Goal: Information Seeking & Learning: Compare options

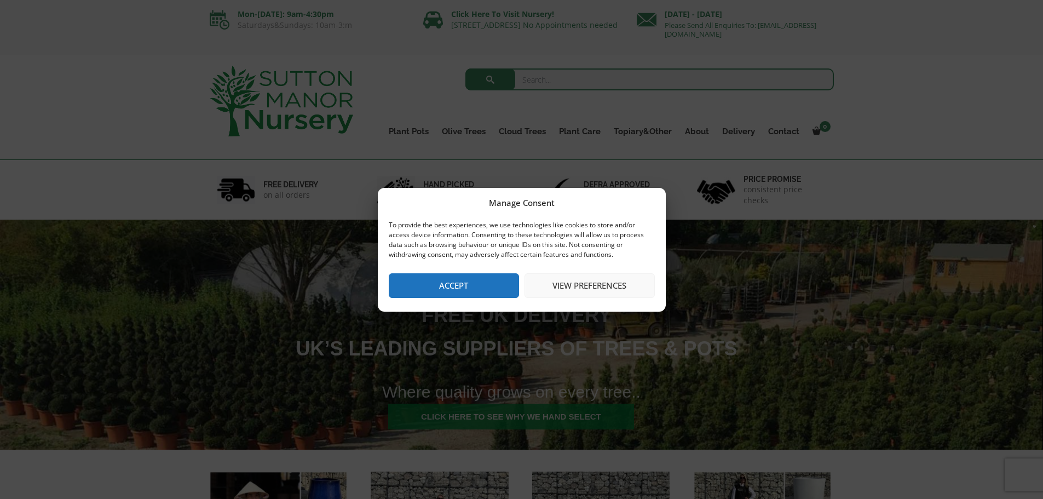
click at [472, 287] on button "Accept" at bounding box center [454, 285] width 130 height 25
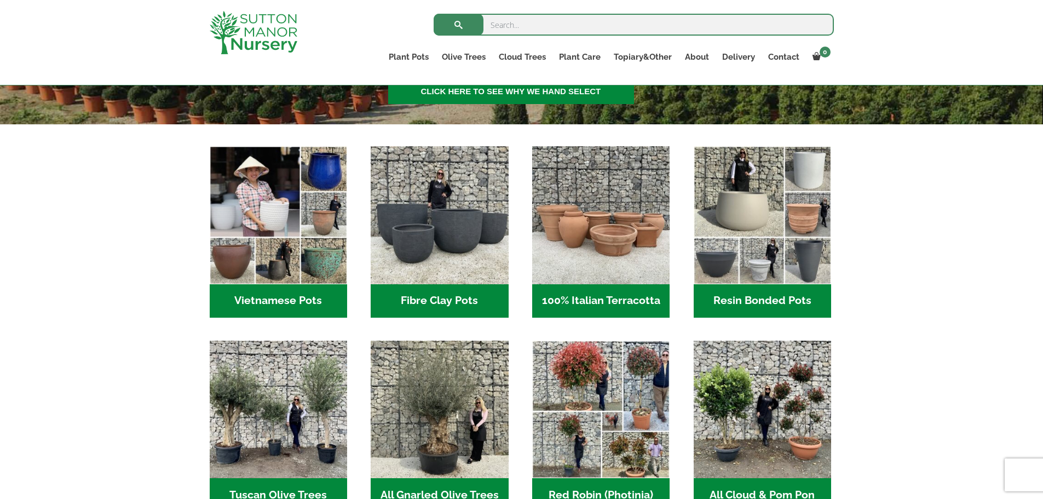
scroll to position [328, 0]
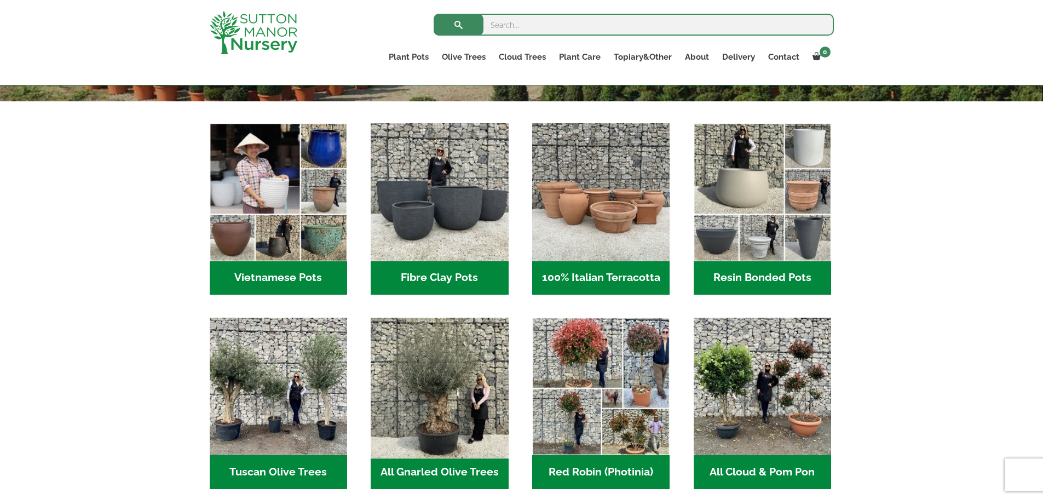
click at [425, 389] on img "Visit product category All Gnarled Olive Trees" at bounding box center [439, 386] width 145 height 145
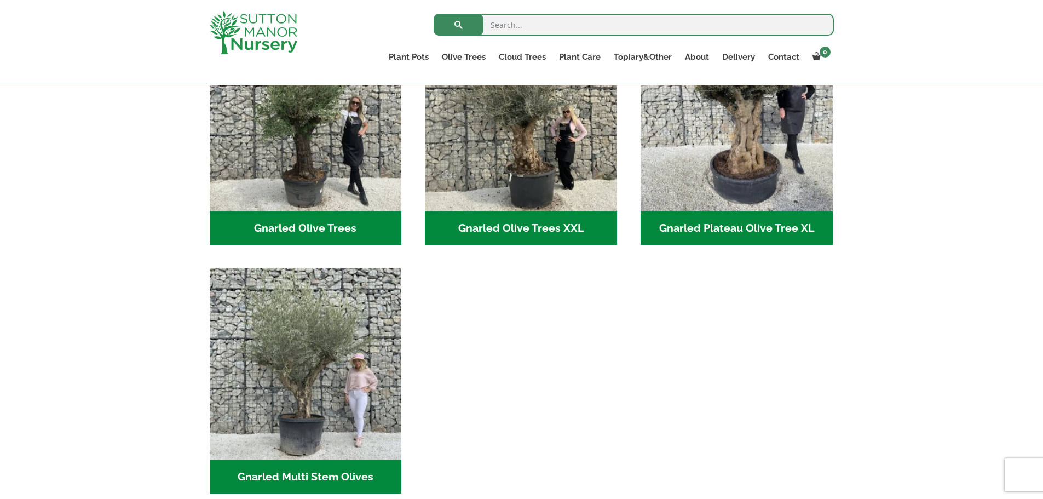
scroll to position [328, 0]
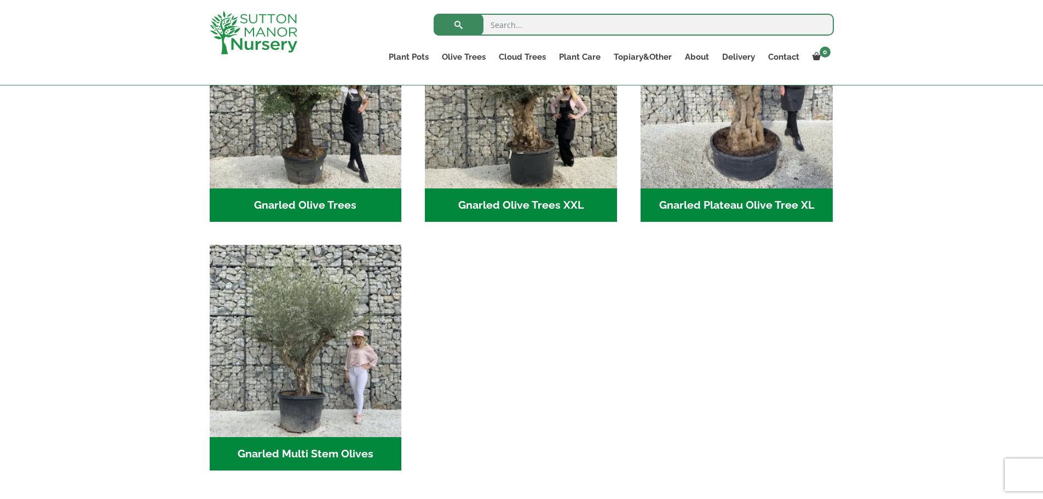
click at [251, 205] on h2 "Gnarled Olive Trees (120)" at bounding box center [306, 205] width 192 height 34
click at [463, 206] on h2 "Gnarled Olive Trees XXL (60)" at bounding box center [521, 205] width 192 height 34
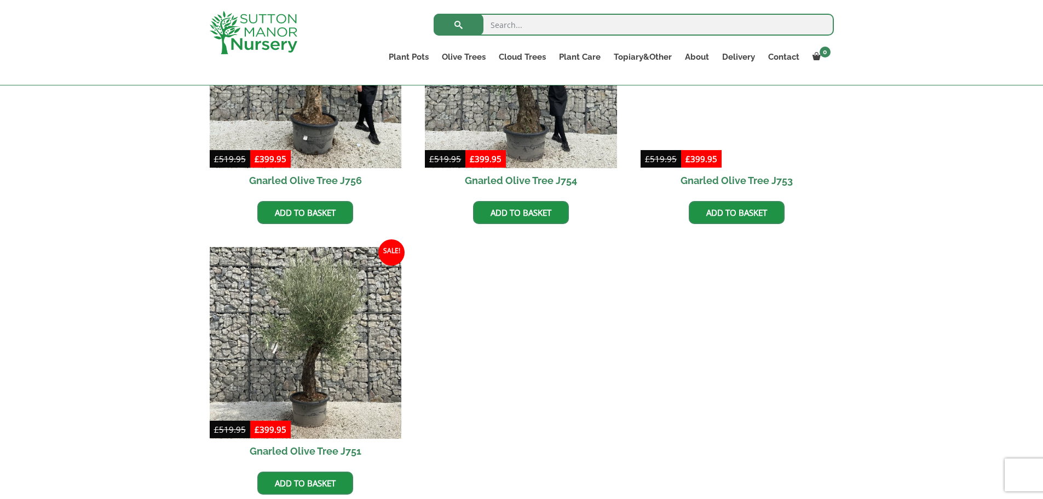
scroll to position [876, 0]
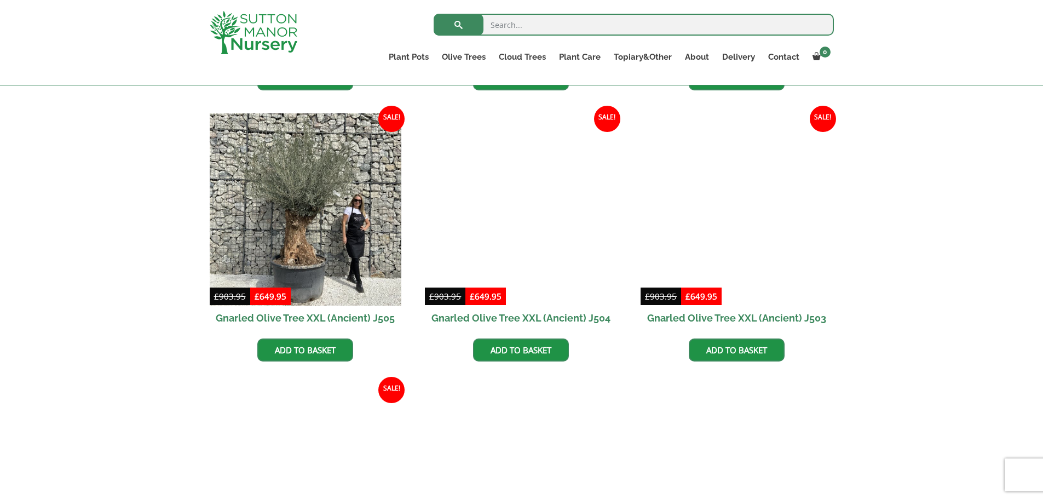
scroll to position [1697, 0]
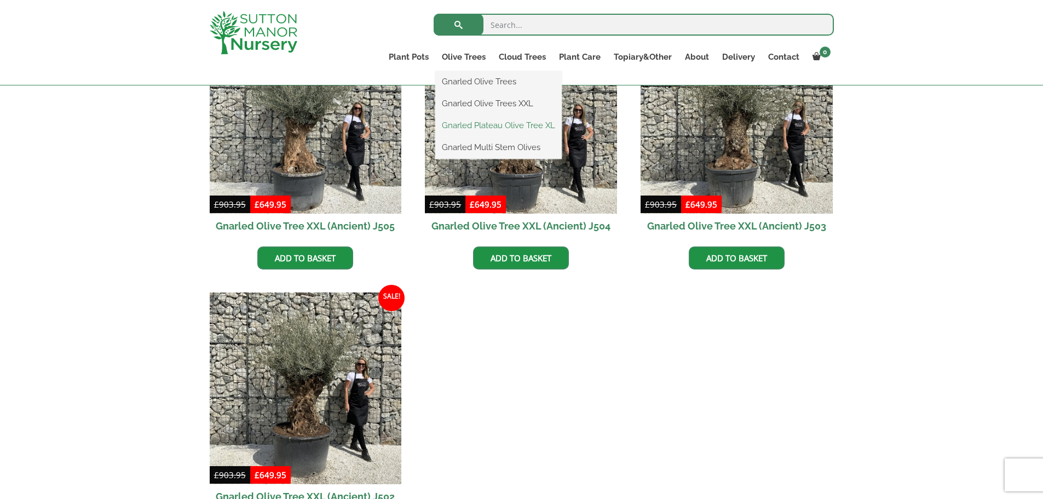
click at [451, 125] on link "Gnarled Plateau Olive Tree XL" at bounding box center [498, 125] width 126 height 16
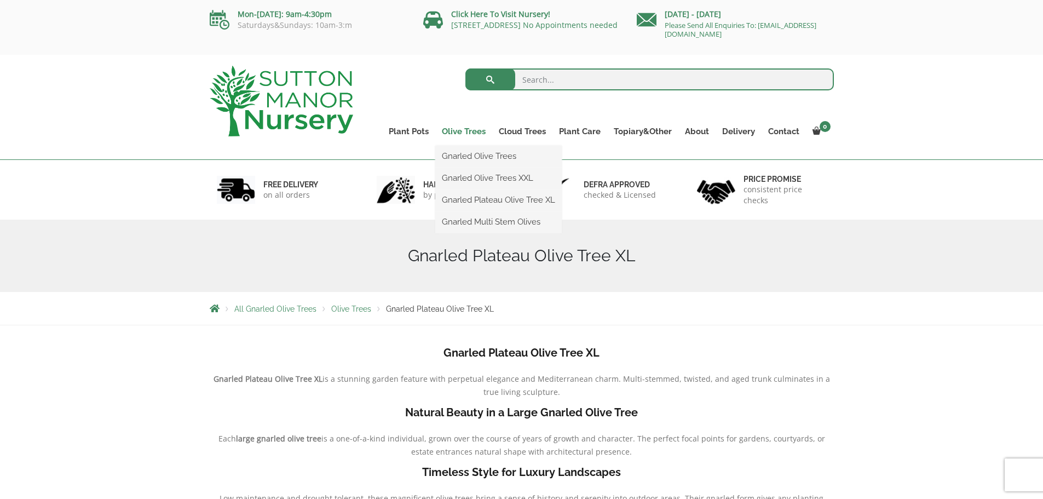
click at [459, 128] on link "Olive Trees" at bounding box center [463, 131] width 57 height 15
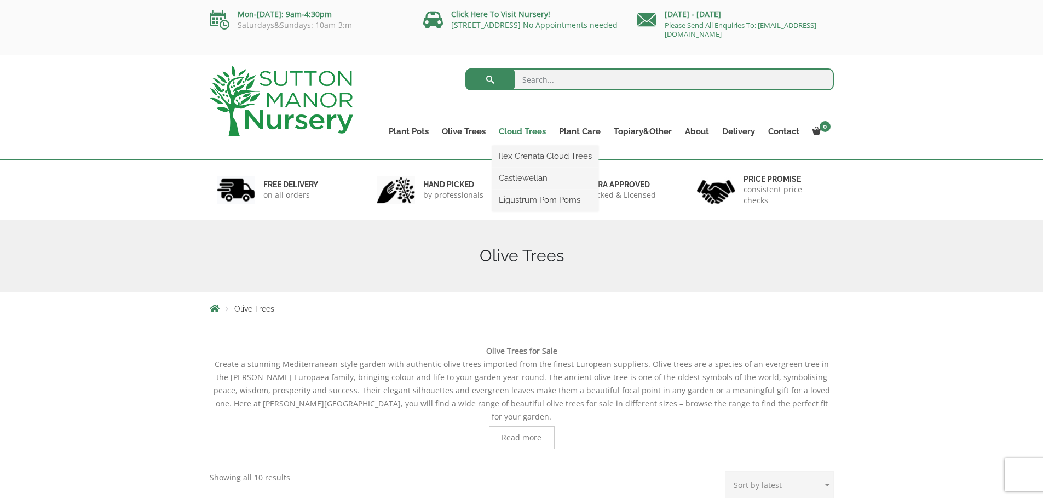
click at [511, 130] on link "Cloud Trees" at bounding box center [522, 131] width 60 height 15
click at [515, 134] on link "Cloud Trees" at bounding box center [522, 131] width 60 height 15
click at [515, 152] on link "Ilex Crenata Cloud Trees" at bounding box center [545, 156] width 106 height 16
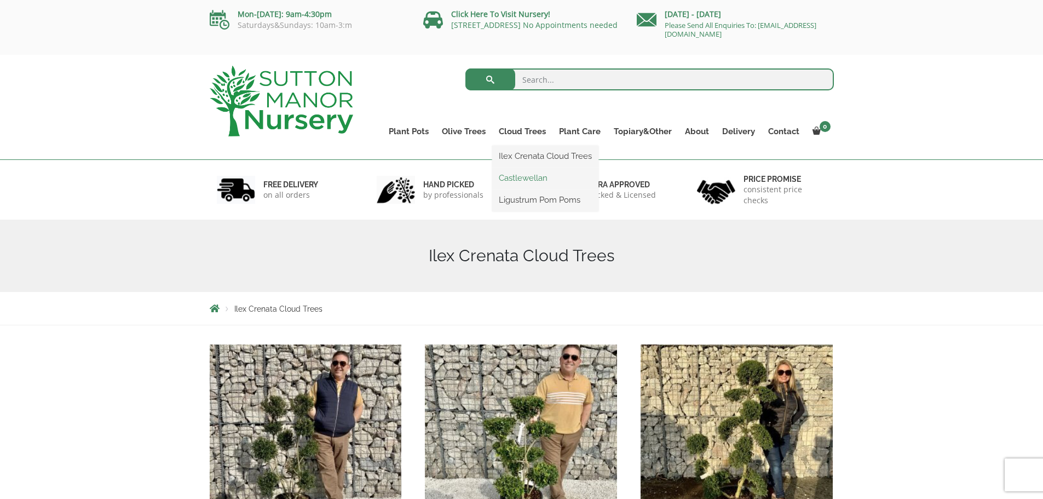
click at [508, 178] on link "Castlewellan" at bounding box center [545, 178] width 106 height 16
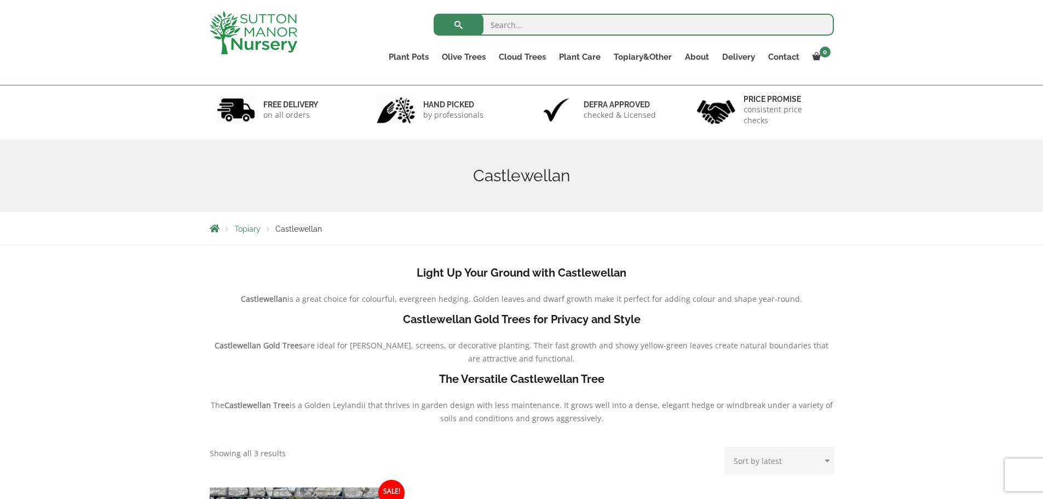
scroll to position [55, 0]
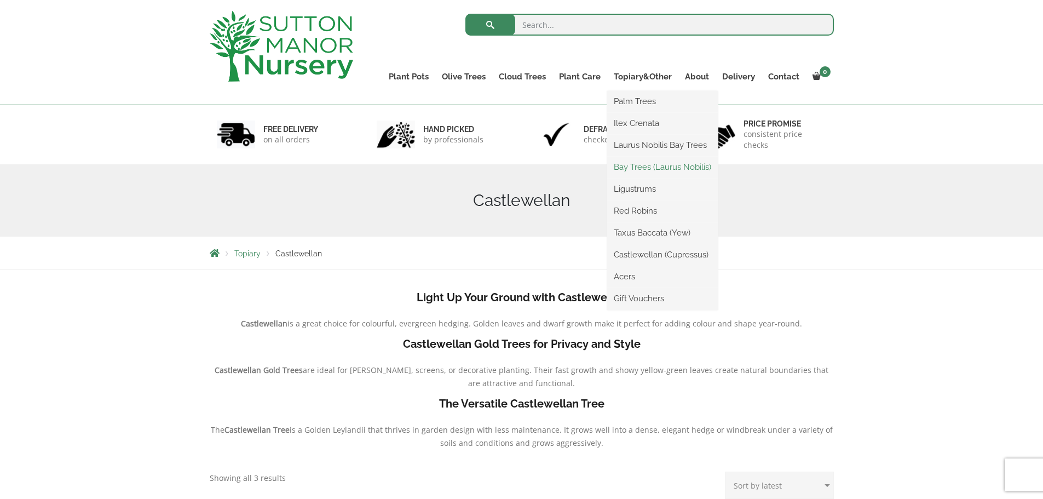
click at [623, 163] on link "Bay Trees (Laurus Nobilis)" at bounding box center [662, 167] width 111 height 16
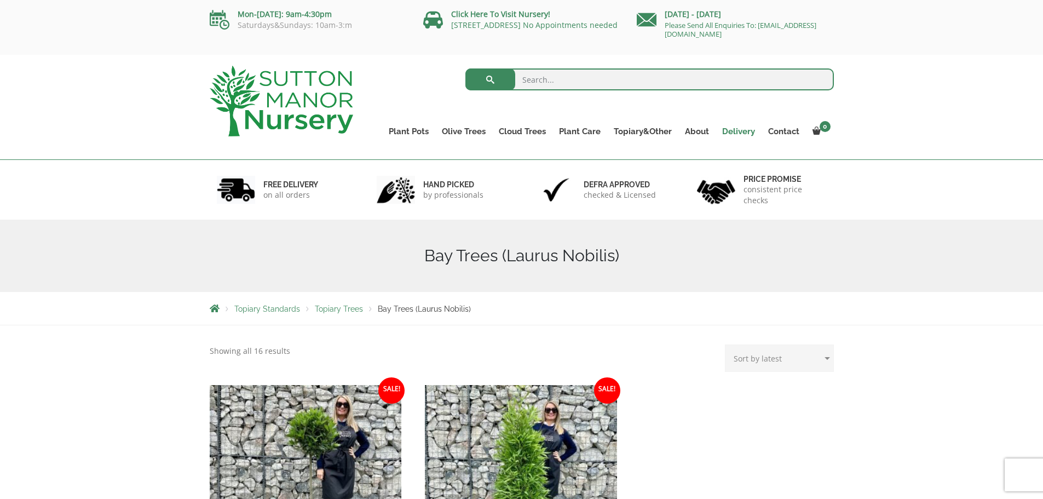
click at [725, 130] on link "Delivery" at bounding box center [739, 131] width 46 height 15
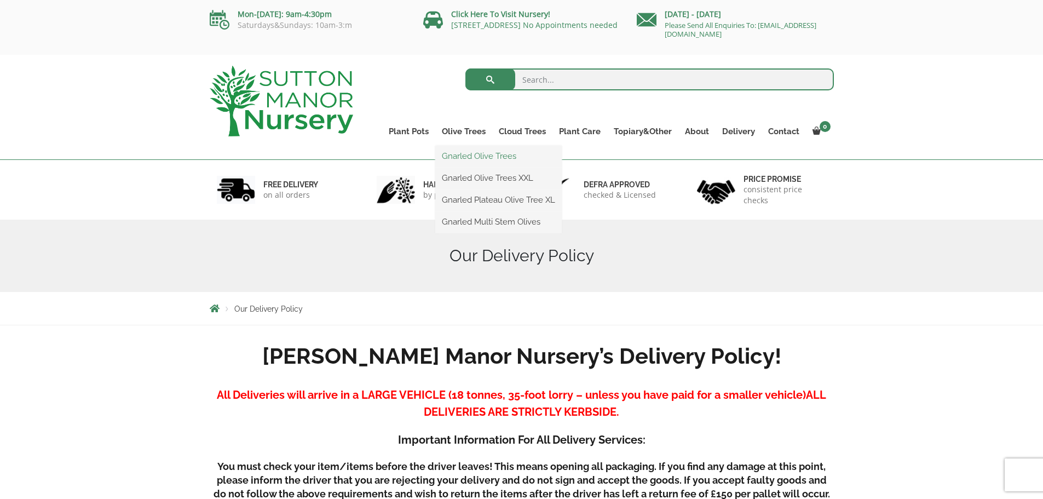
click at [451, 160] on link "Gnarled Olive Trees" at bounding box center [498, 156] width 126 height 16
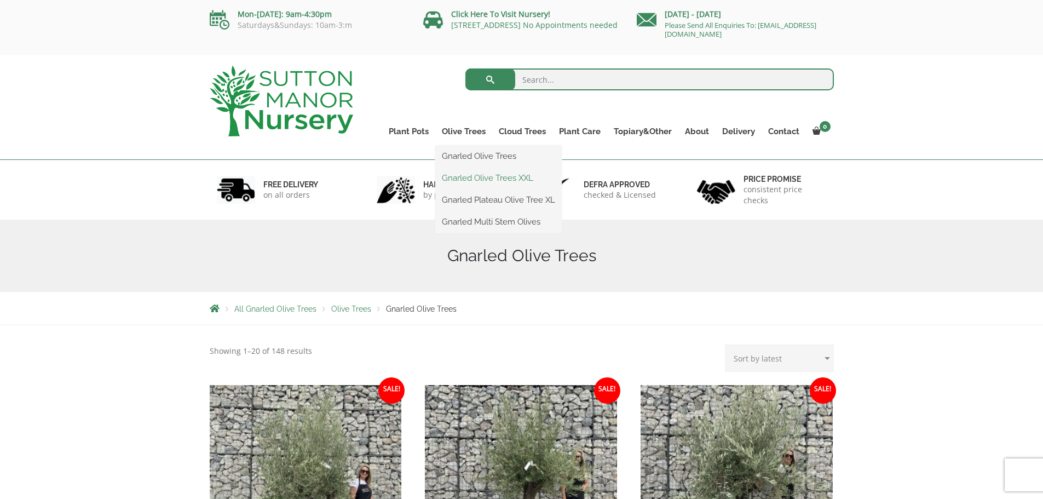
click at [461, 178] on link "Gnarled Olive Trees XXL" at bounding box center [498, 178] width 126 height 16
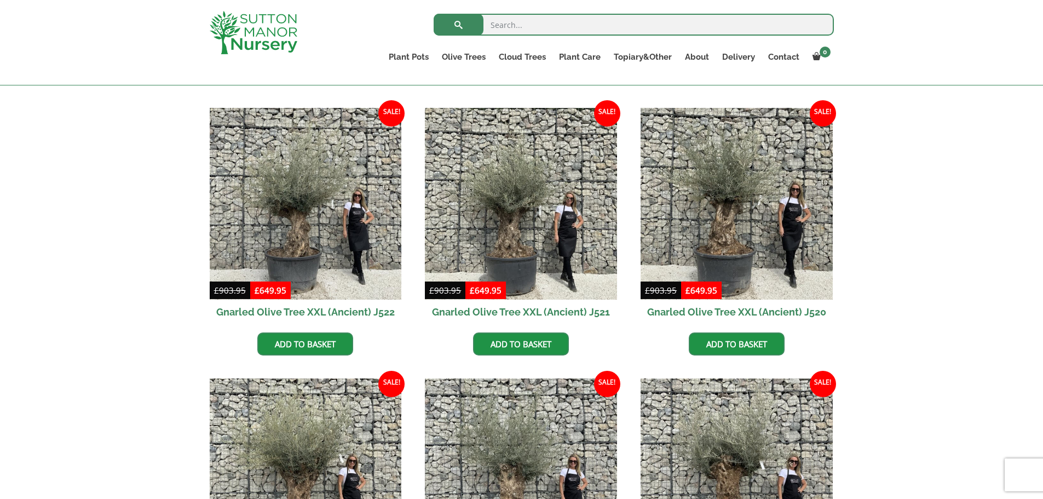
scroll to position [547, 0]
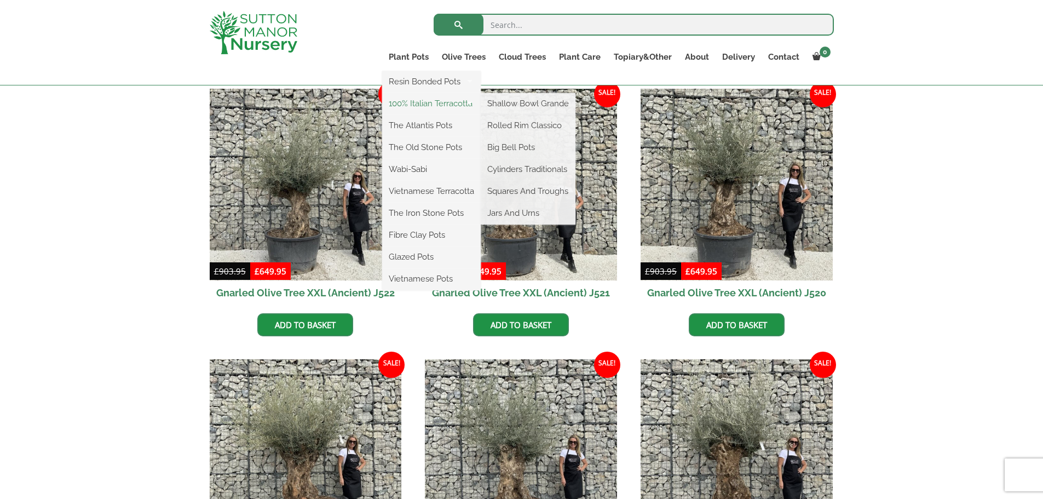
click at [421, 106] on link "100% Italian Terracotta" at bounding box center [431, 103] width 99 height 16
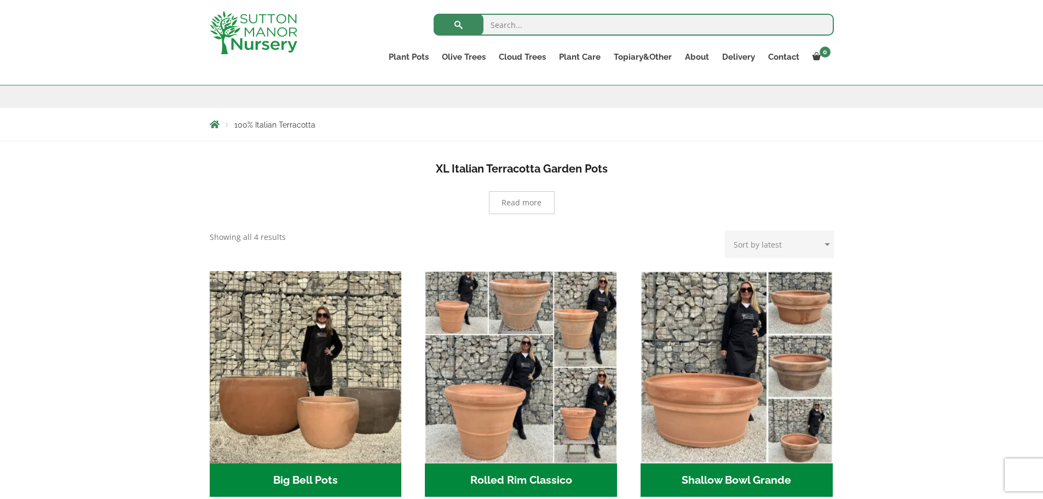
scroll to position [219, 0]
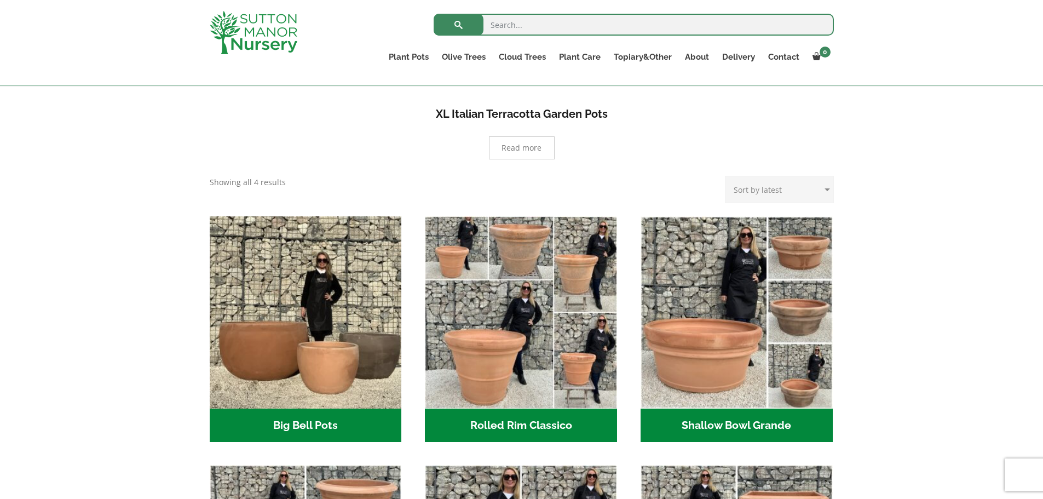
click at [298, 429] on h2 "Big Bell Pots (10)" at bounding box center [306, 425] width 192 height 34
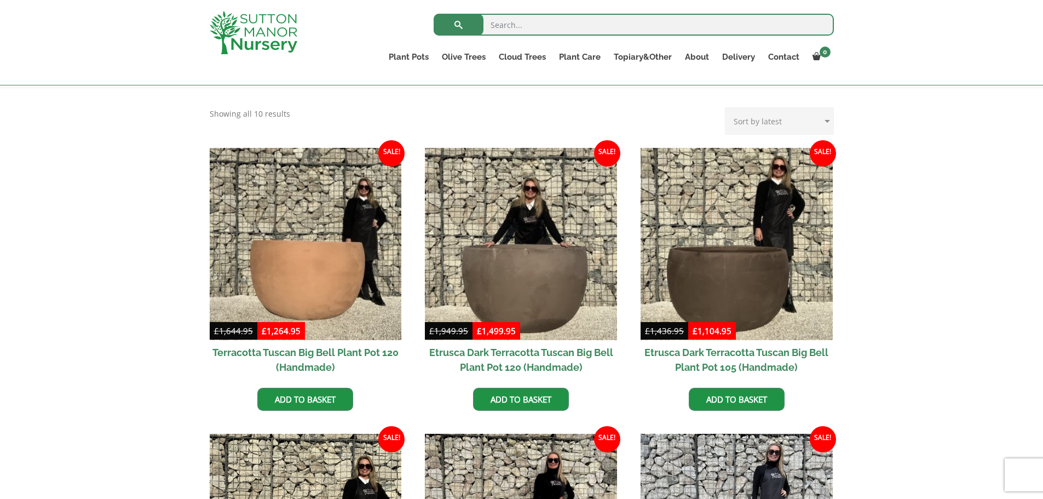
scroll to position [219, 0]
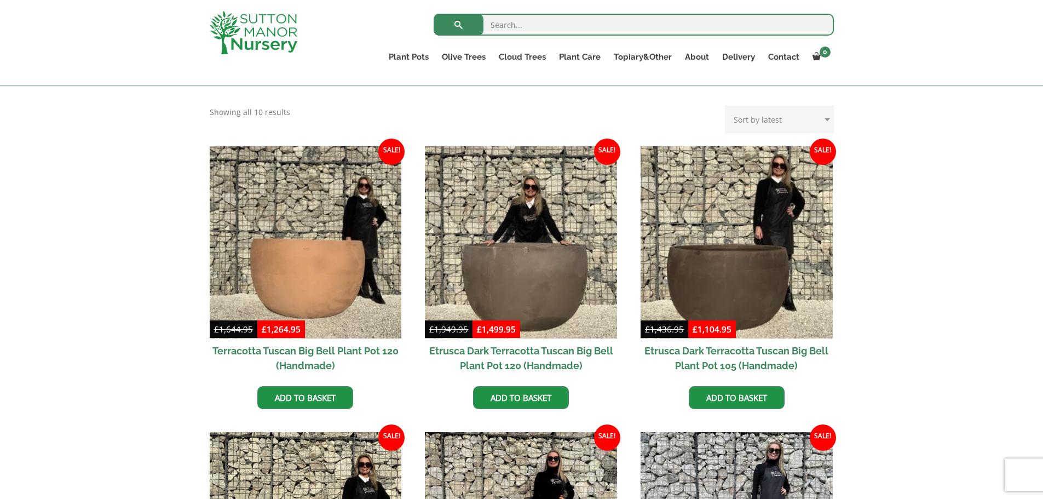
click at [744, 125] on select "Sort by popularity Sort by latest Sort by price: low to high Sort by price: hig…" at bounding box center [779, 119] width 109 height 27
select select "price"
click at [727, 106] on select "Sort by popularity Sort by latest Sort by price: low to high Sort by price: hig…" at bounding box center [779, 119] width 109 height 27
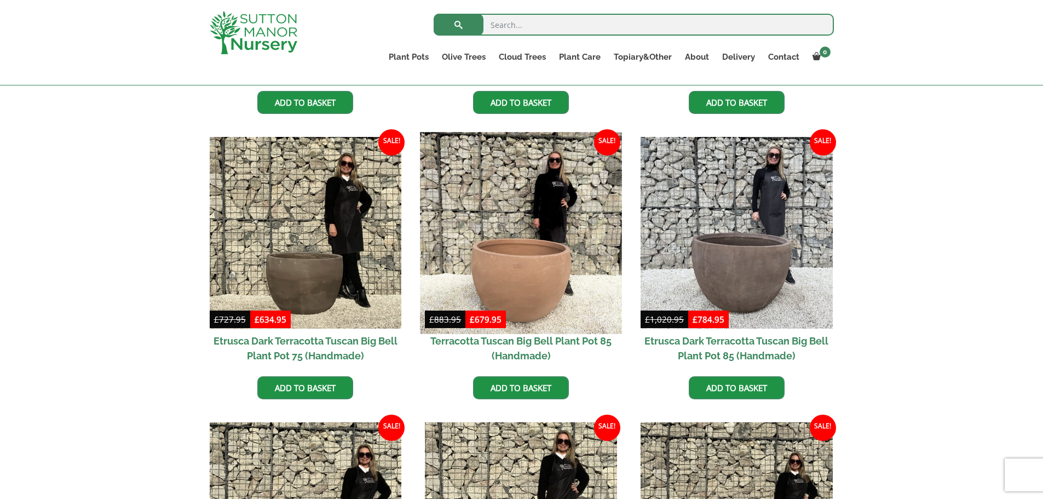
scroll to position [493, 0]
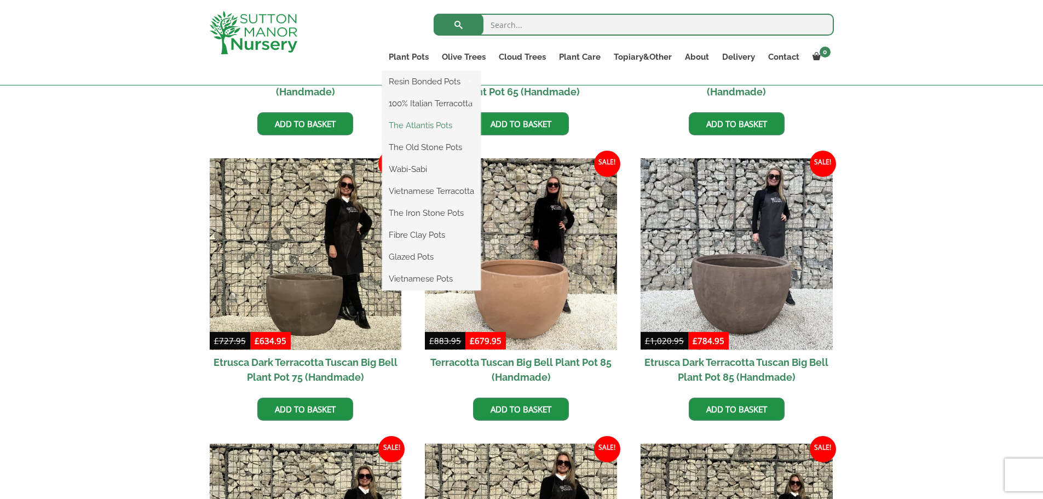
click at [408, 123] on link "The Atlantis Pots" at bounding box center [431, 125] width 99 height 16
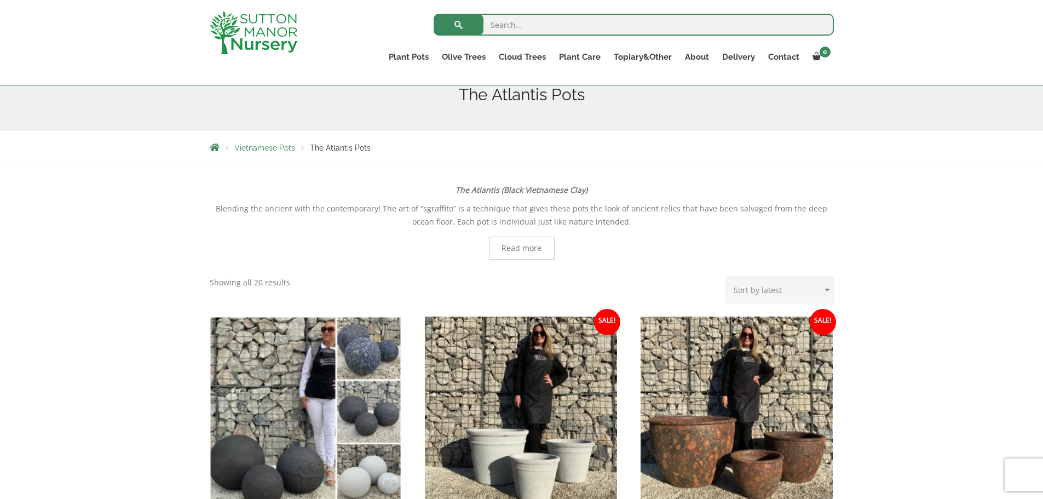
scroll to position [219, 0]
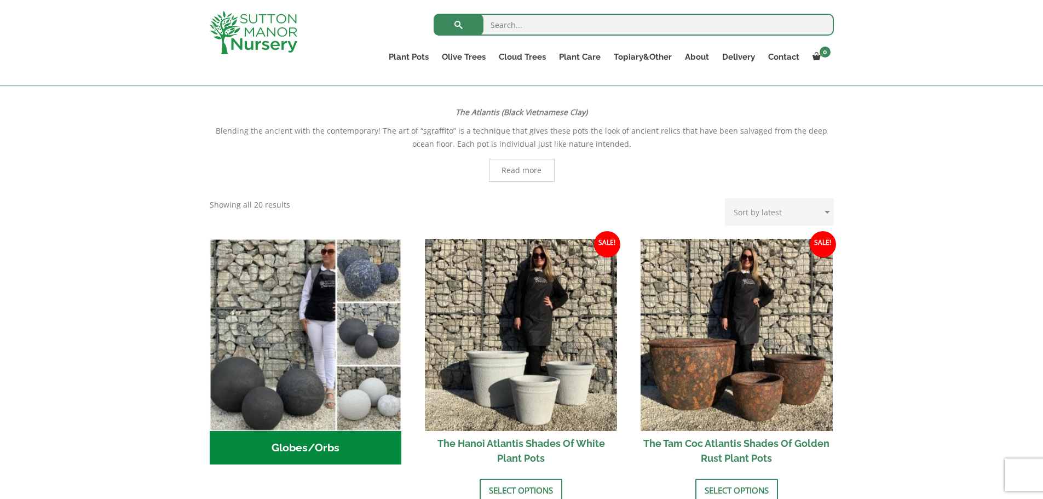
click at [731, 212] on select "Sort by popularity Sort by latest Sort by price: low to high Sort by price: hig…" at bounding box center [779, 211] width 109 height 27
select select "price-desc"
click at [727, 198] on select "Sort by popularity Sort by latest Sort by price: low to high Sort by price: hig…" at bounding box center [779, 211] width 109 height 27
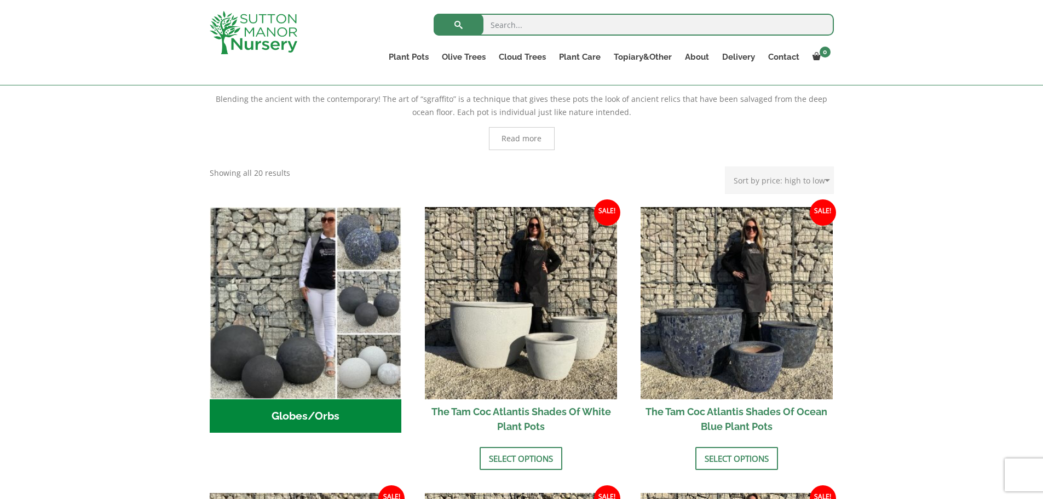
scroll to position [274, 0]
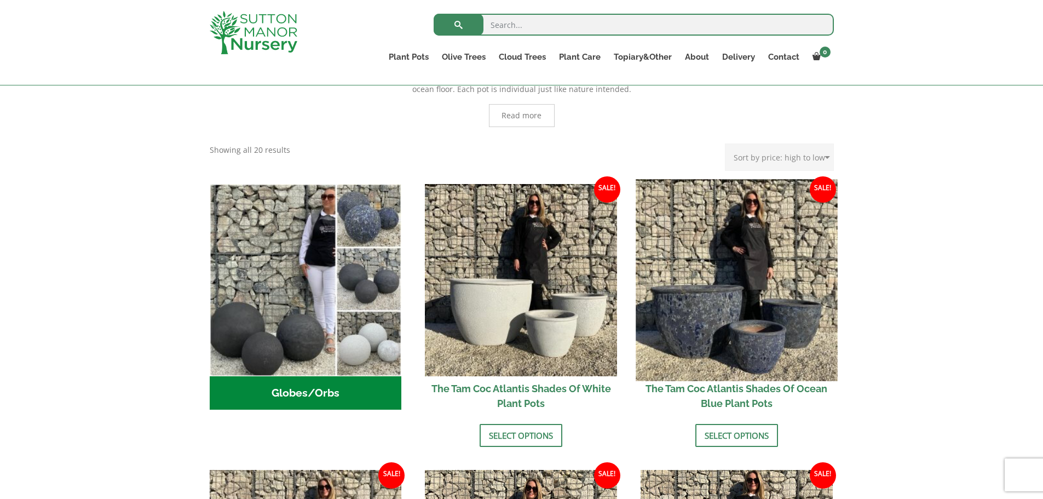
click at [696, 330] on img at bounding box center [736, 279] width 201 height 201
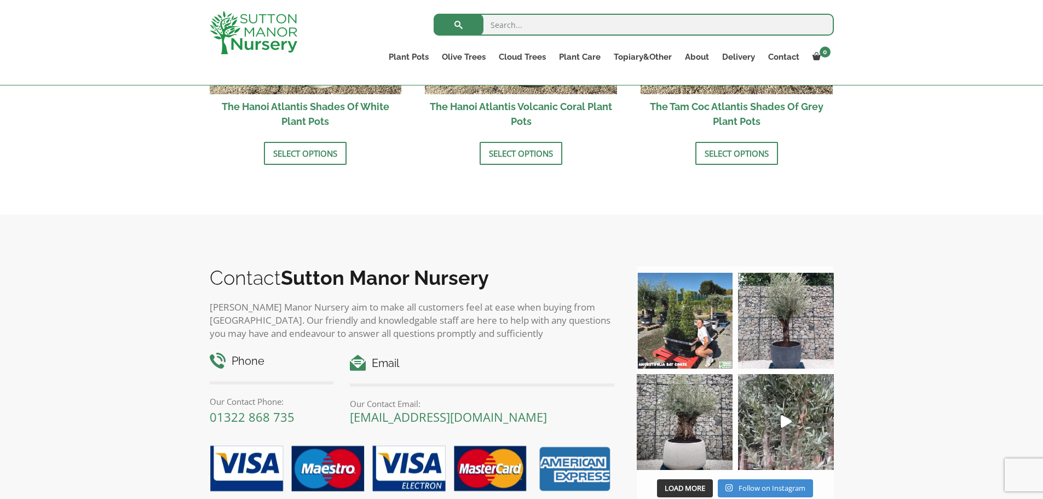
scroll to position [1150, 0]
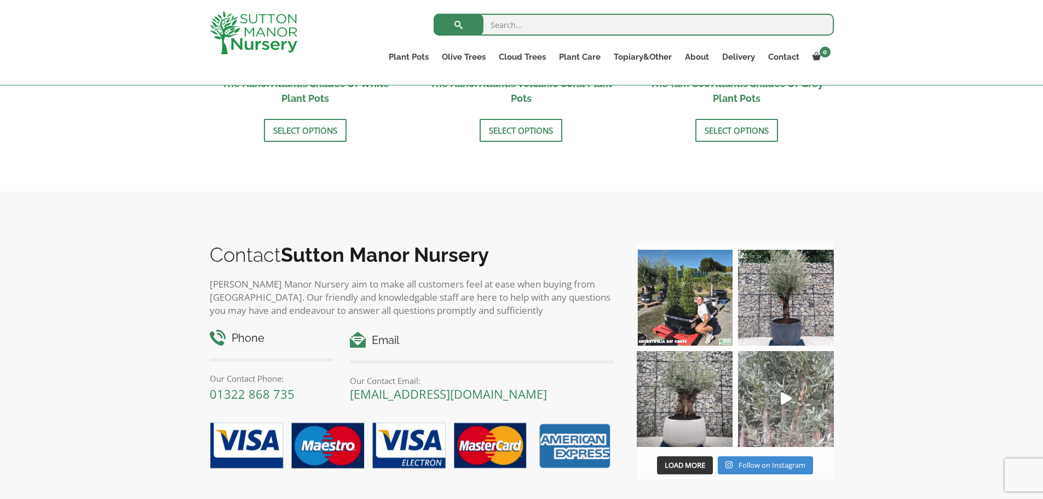
click at [783, 399] on icon "Play" at bounding box center [786, 398] width 11 height 13
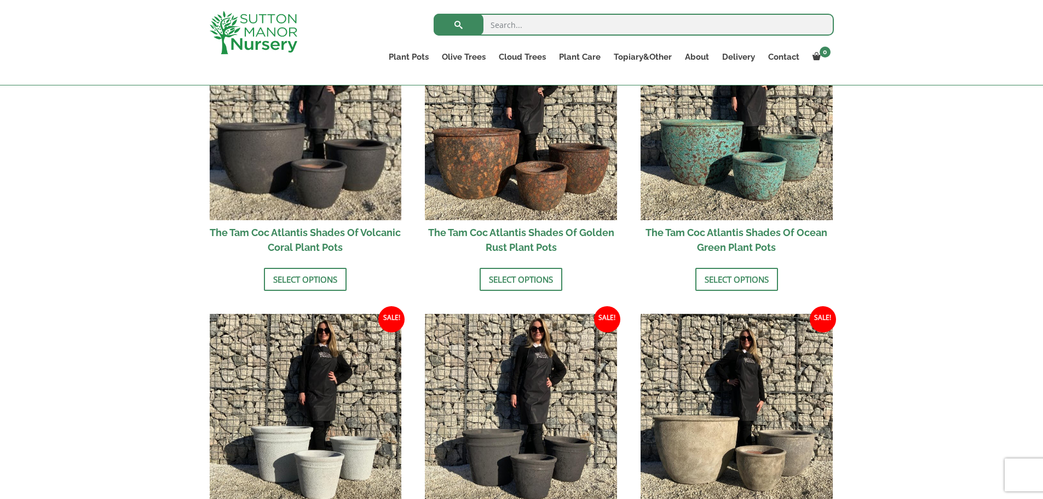
scroll to position [712, 0]
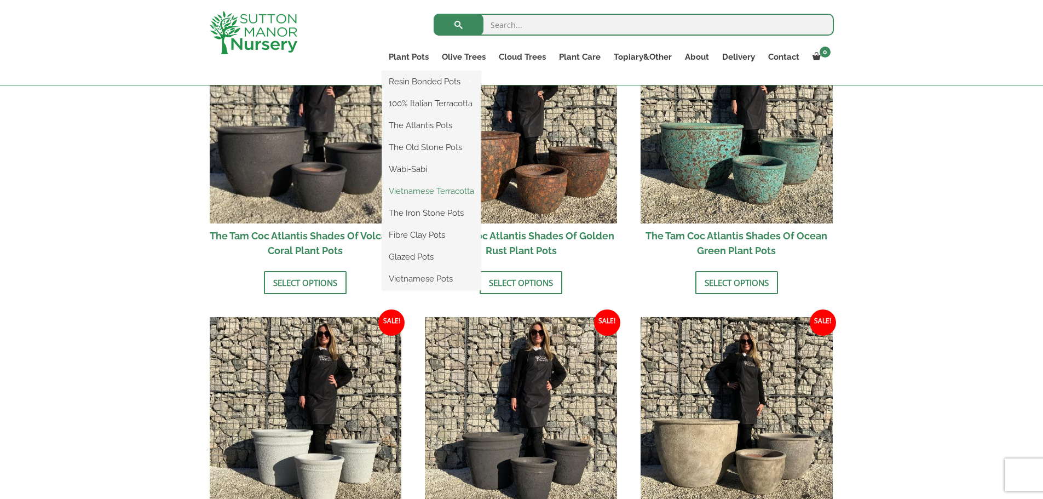
click at [413, 189] on link "Vietnamese Terracotta" at bounding box center [431, 191] width 99 height 16
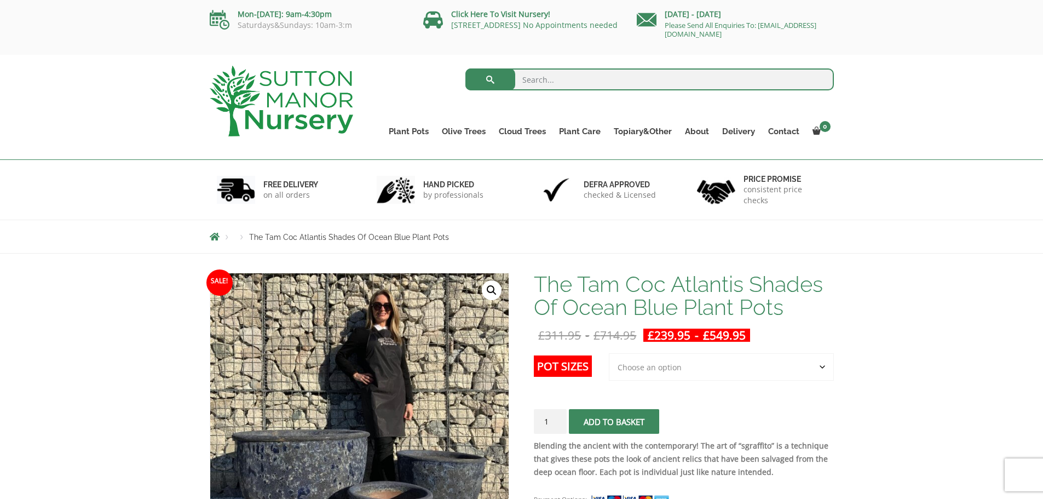
click at [650, 378] on select "Choose an option 3rd to Largest Pot In The Picture 2nd to Largest Pot In The Pi…" at bounding box center [721, 366] width 225 height 27
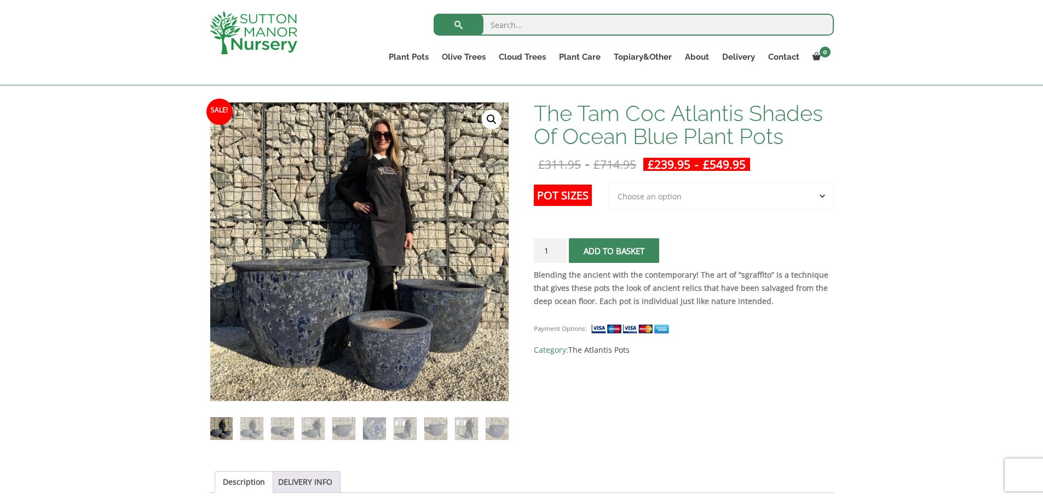
scroll to position [164, 0]
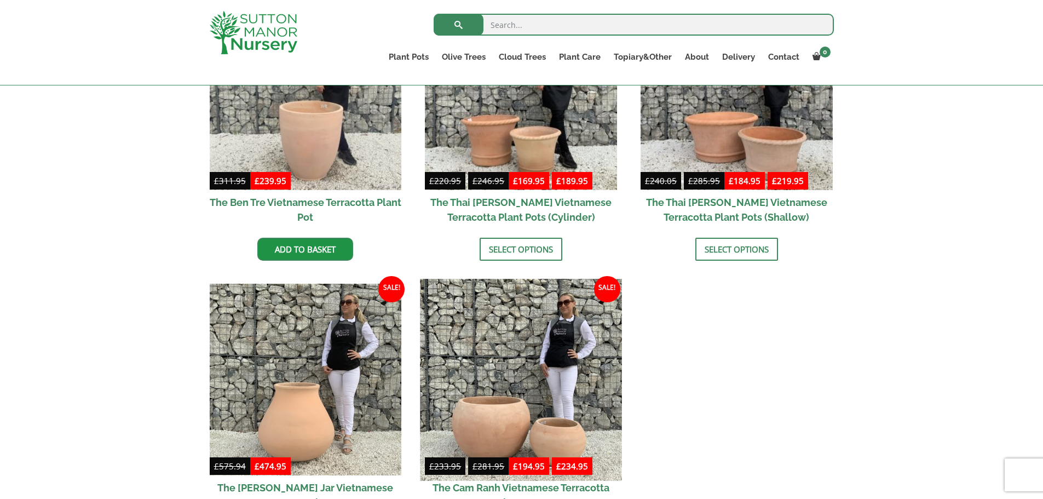
scroll to position [383, 0]
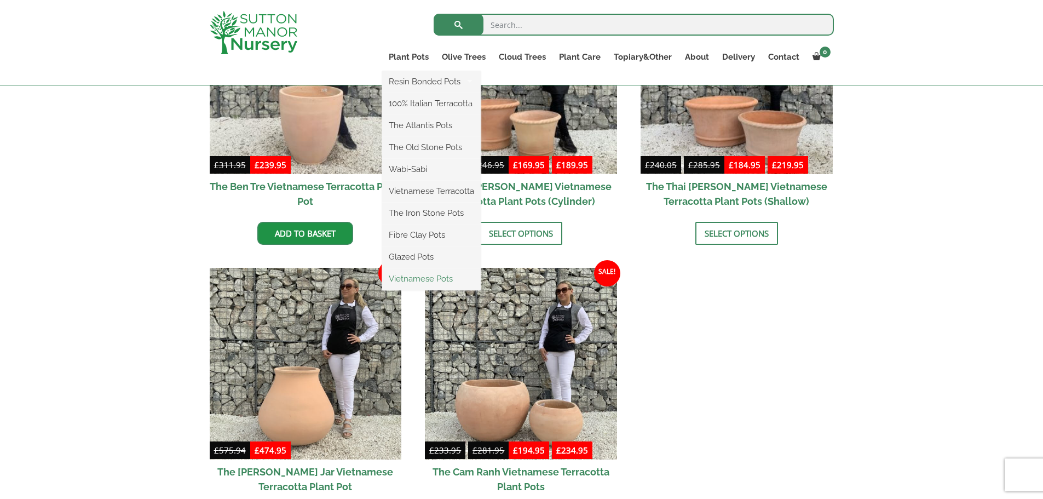
click at [403, 276] on link "Vietnamese Pots" at bounding box center [431, 278] width 99 height 16
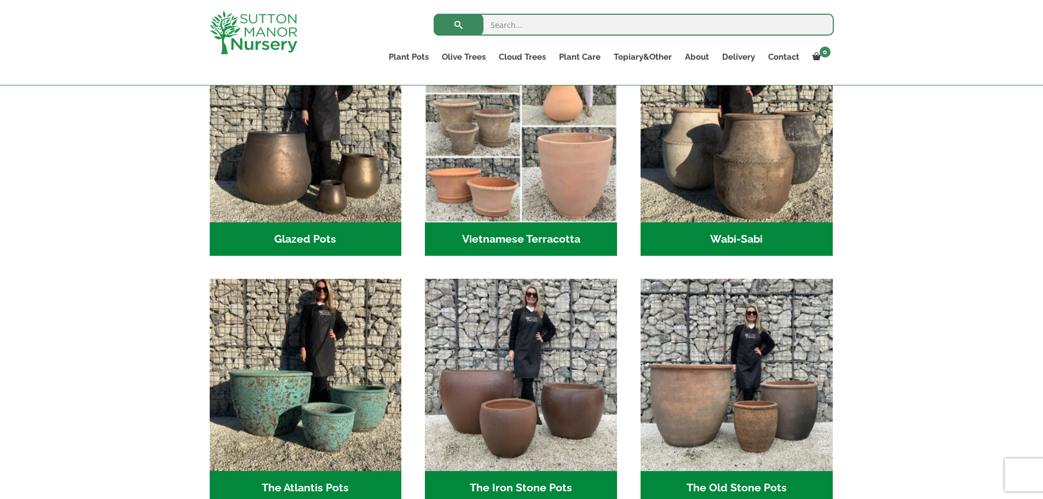
scroll to position [438, 0]
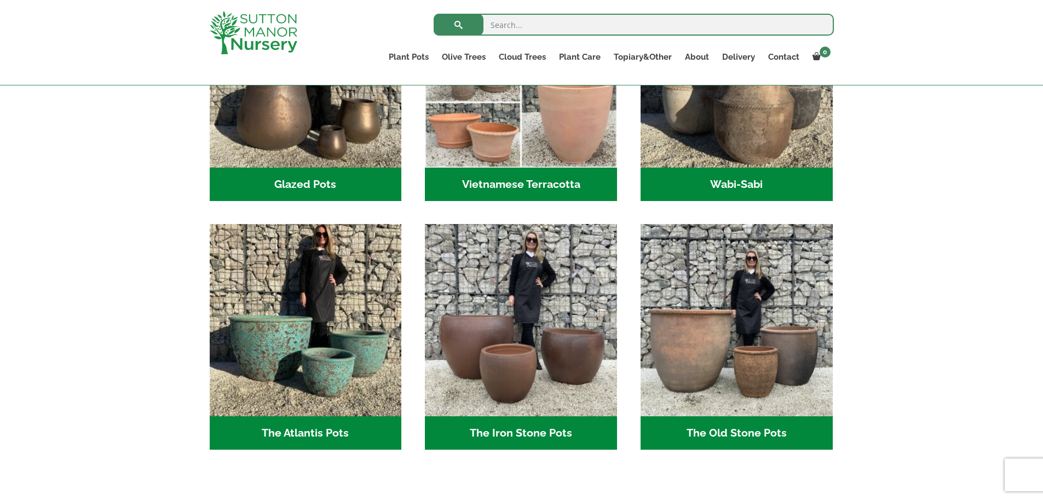
click at [720, 430] on h2 "The Old Stone Pots (7)" at bounding box center [737, 433] width 192 height 34
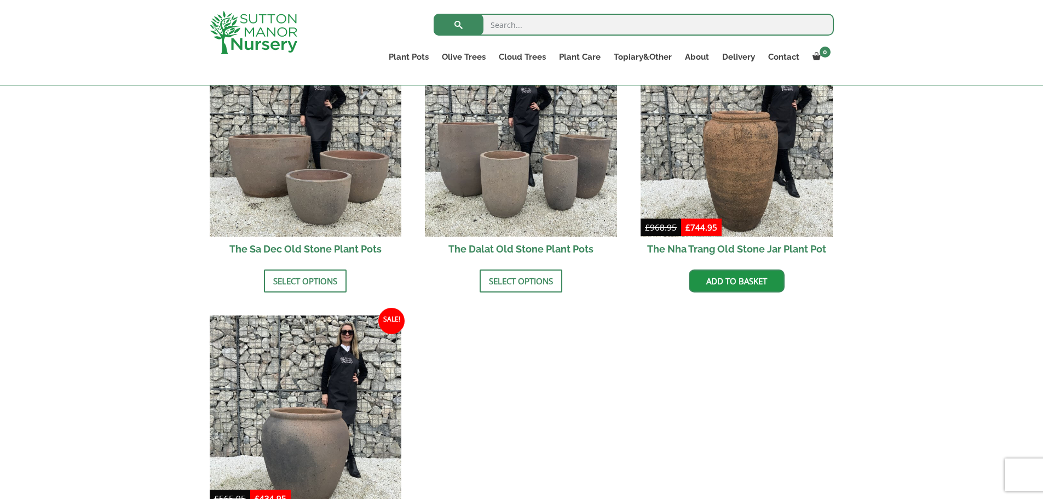
scroll to position [657, 0]
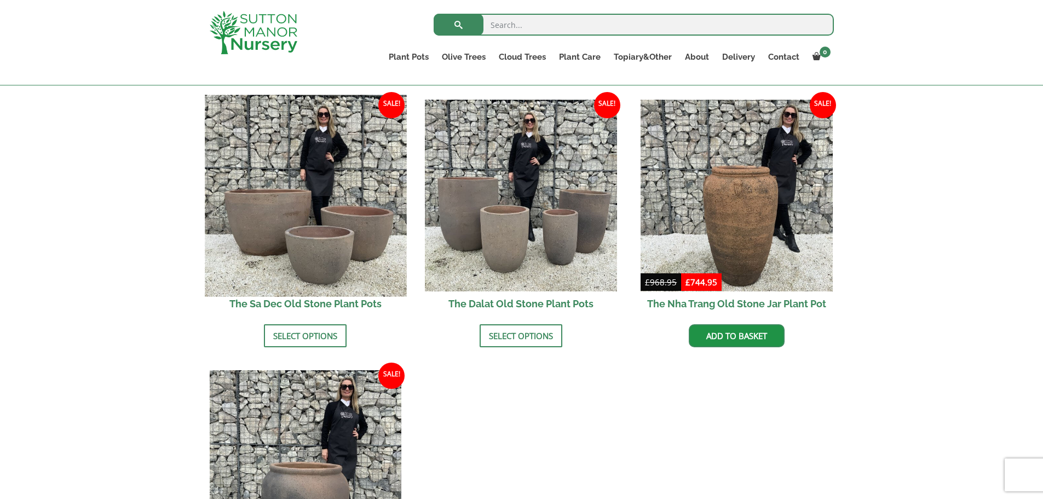
click at [273, 213] on img at bounding box center [305, 195] width 201 height 201
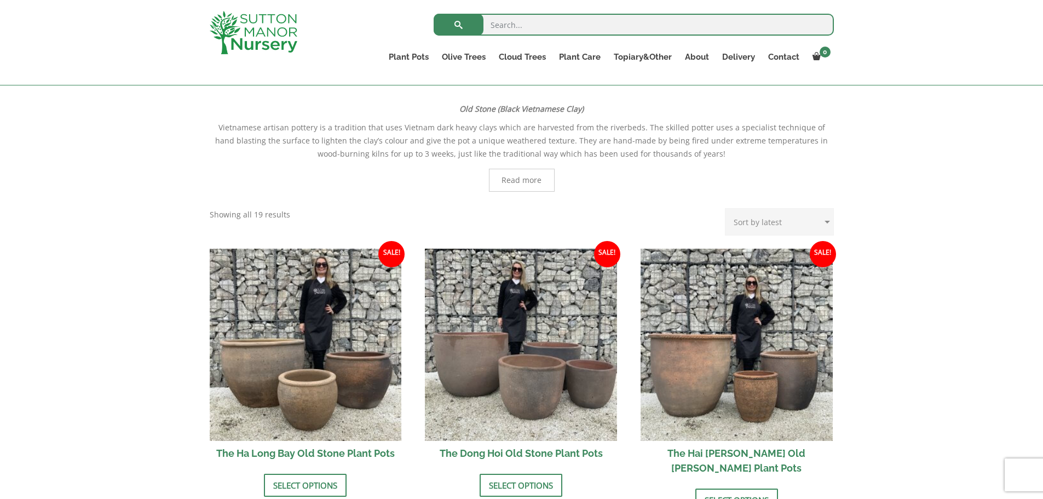
scroll to position [219, 0]
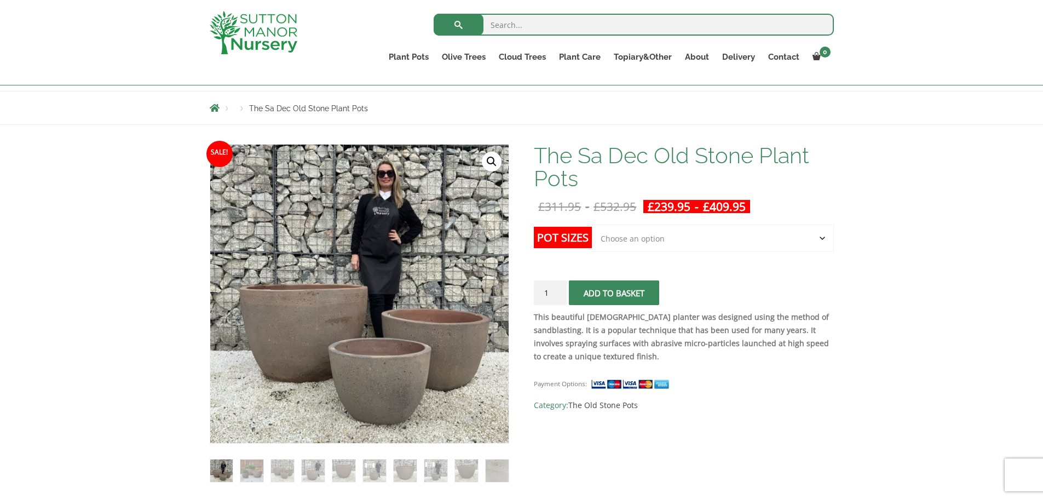
scroll to position [109, 0]
click at [672, 234] on select "Choose an option Click here to buy the 3rd to Largest Pot In The Picture Click …" at bounding box center [712, 237] width 241 height 27
select select "Click here to buy the Largest pot In The Picture"
click at [592, 224] on select "Choose an option Click here to buy the 3rd to Largest Pot In The Picture Click …" at bounding box center [712, 237] width 241 height 27
